Goal: Navigation & Orientation: Find specific page/section

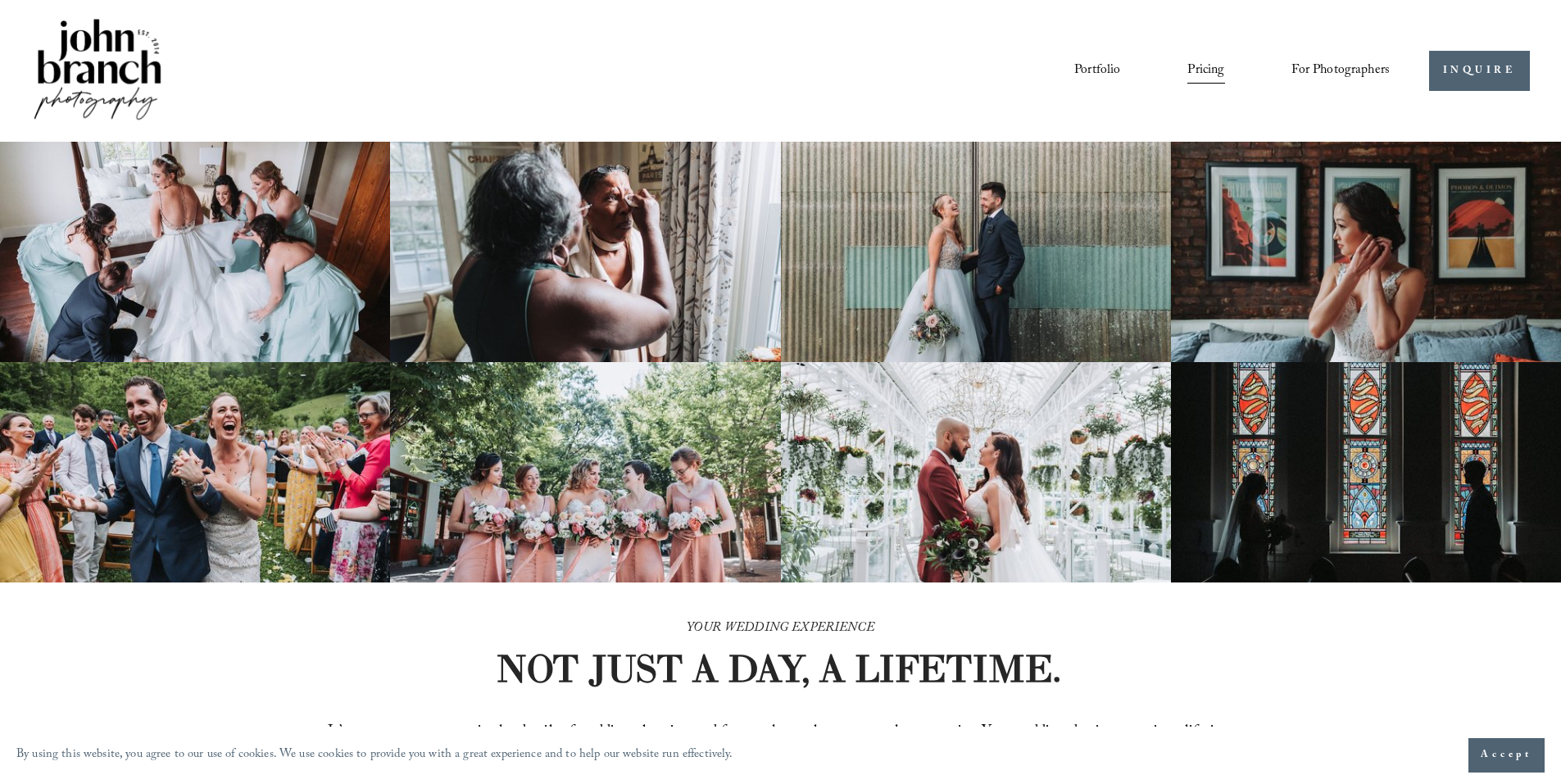
click at [0, 0] on span "Education" at bounding box center [0, 0] width 0 height 0
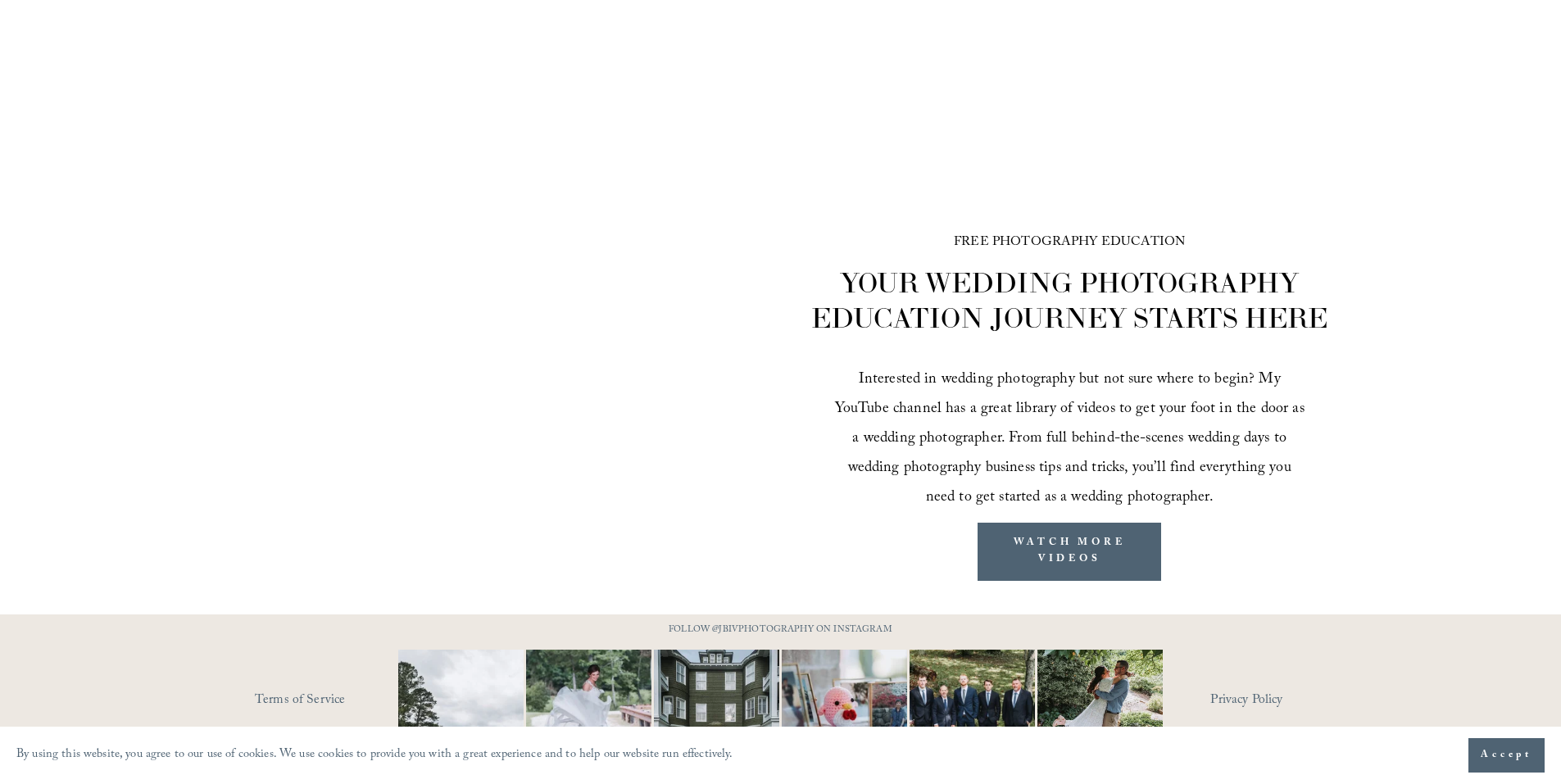
scroll to position [2508, 0]
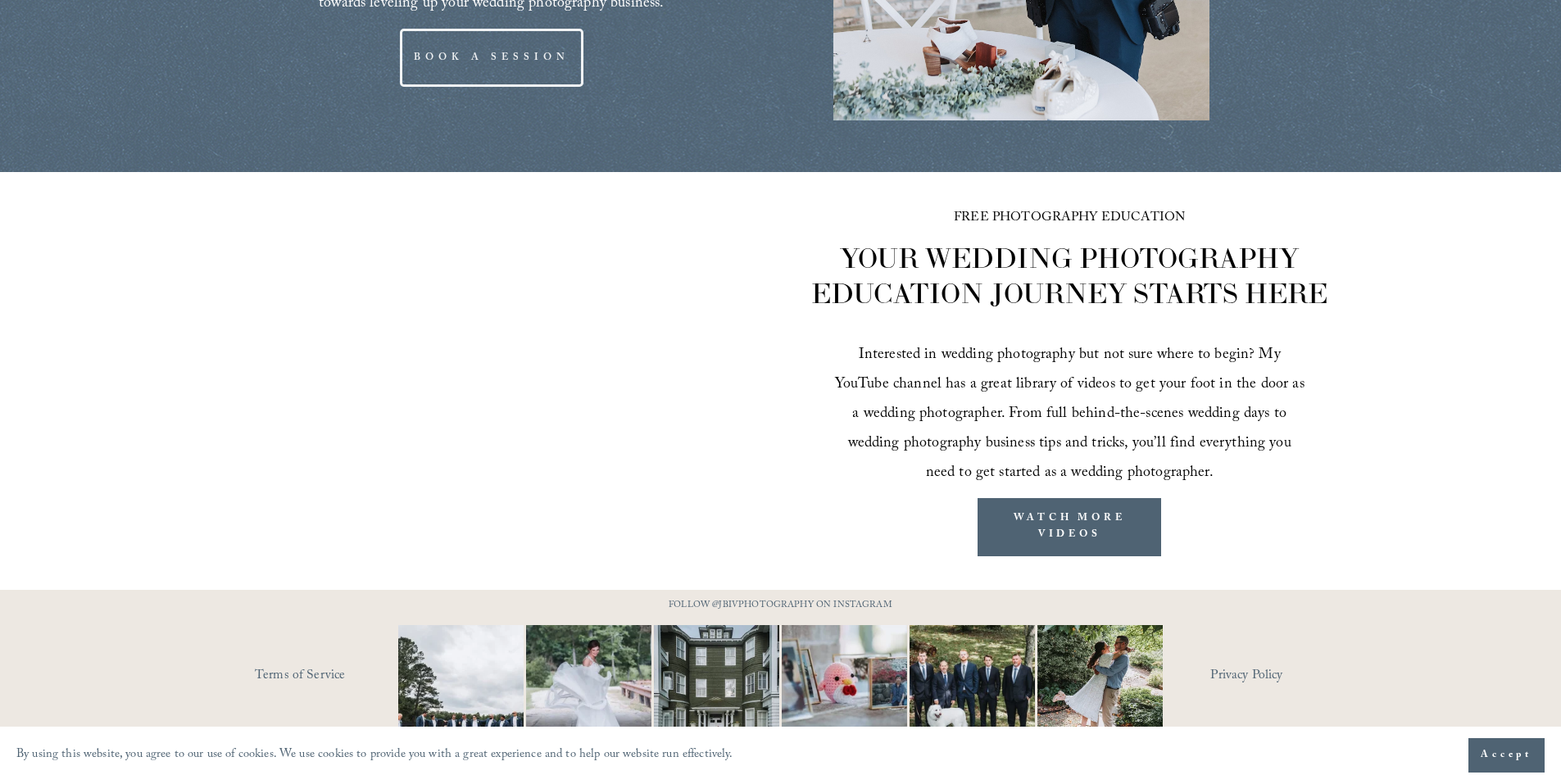
click at [323, 663] on link "Terms of Service" at bounding box center [350, 676] width 191 height 25
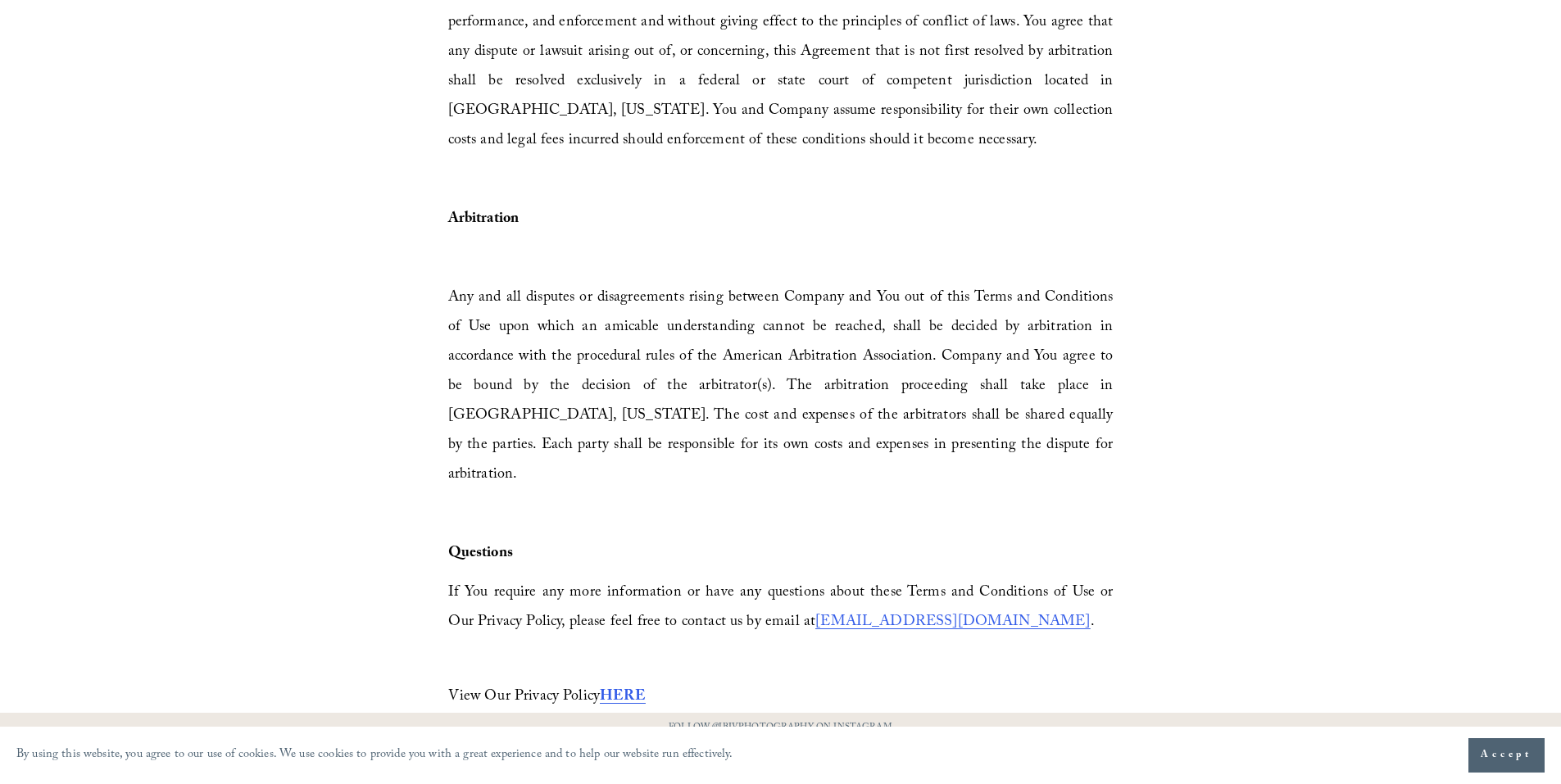
scroll to position [4743, 0]
